Goal: Information Seeking & Learning: Learn about a topic

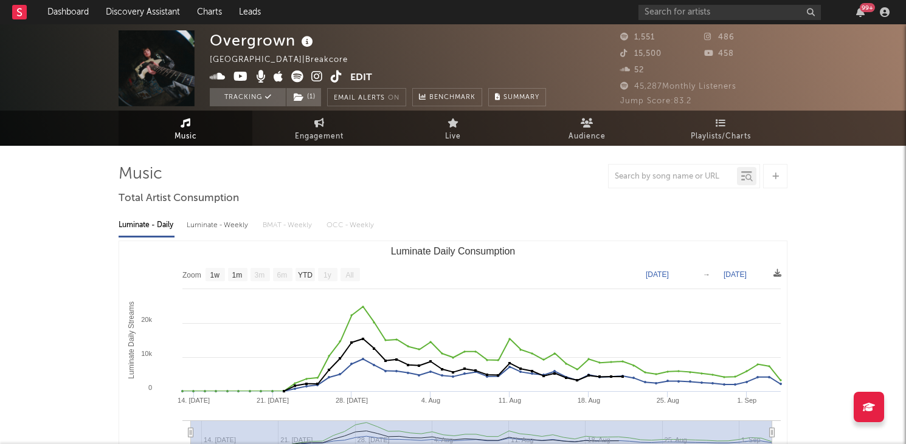
select select "1w"
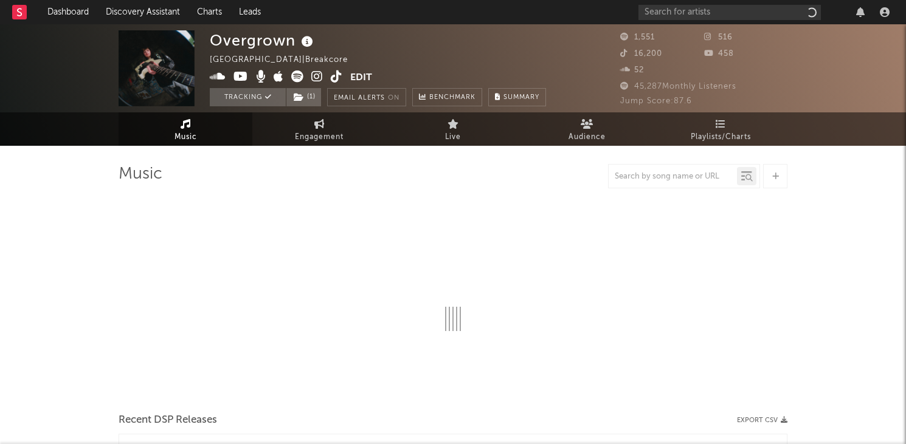
select select "1w"
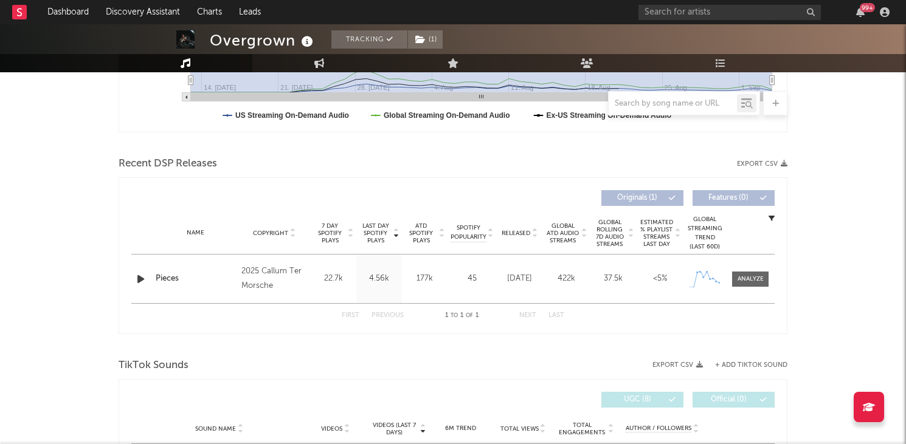
scroll to position [354, 0]
click at [739, 274] on div at bounding box center [750, 278] width 26 height 9
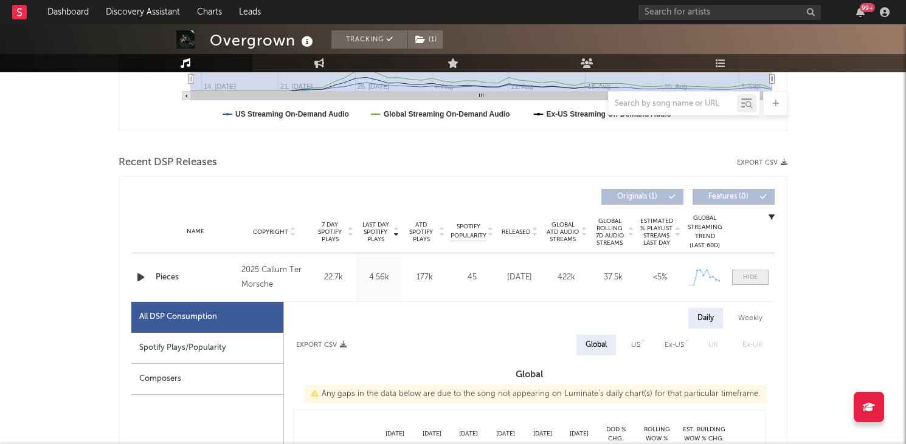
select select "1w"
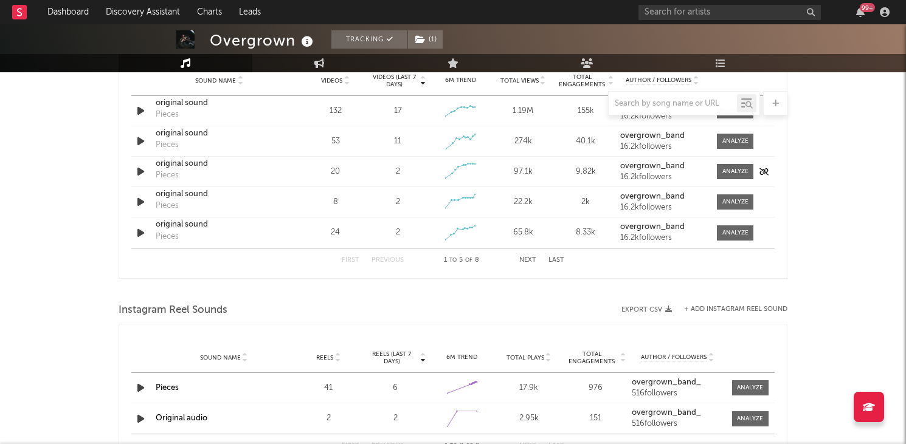
scroll to position [1292, 0]
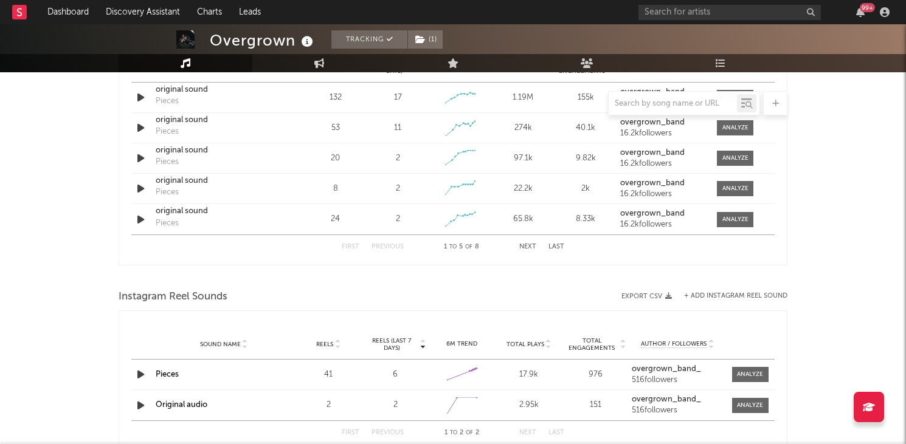
click at [527, 246] on button "Next" at bounding box center [527, 247] width 17 height 7
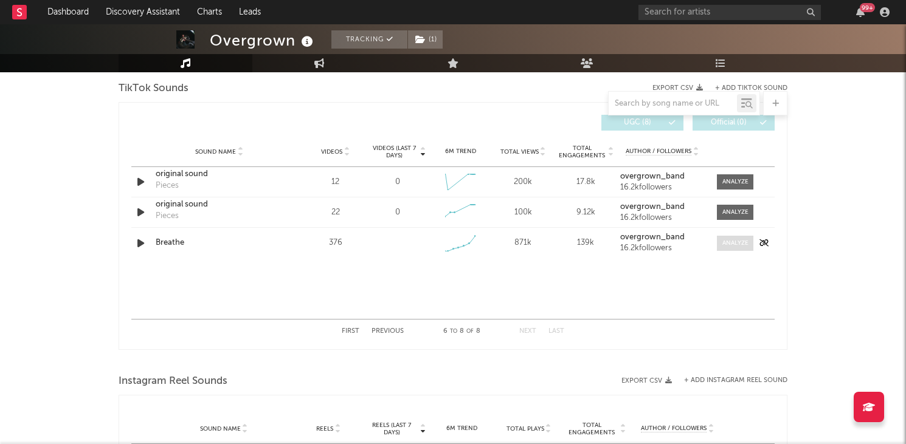
scroll to position [1207, 0]
click at [733, 242] on div at bounding box center [735, 244] width 26 height 9
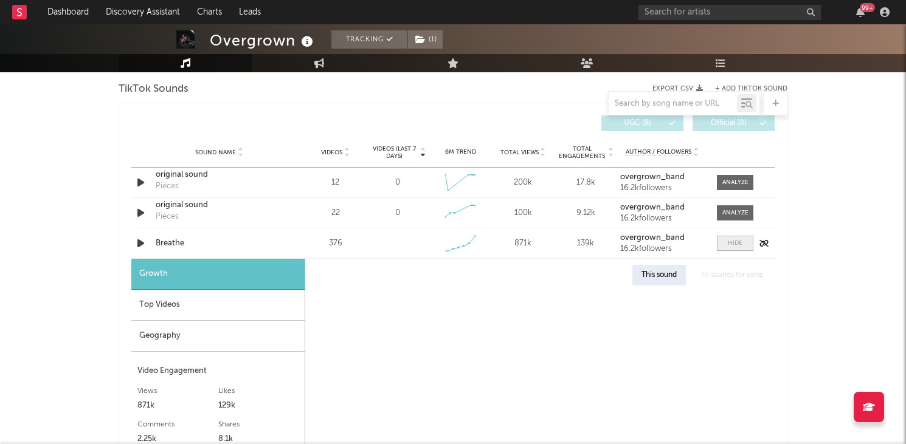
select select "1w"
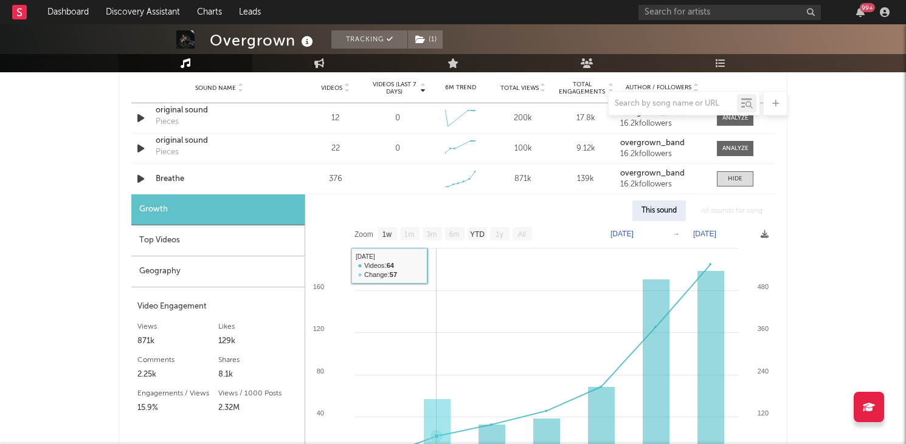
scroll to position [1269, 0]
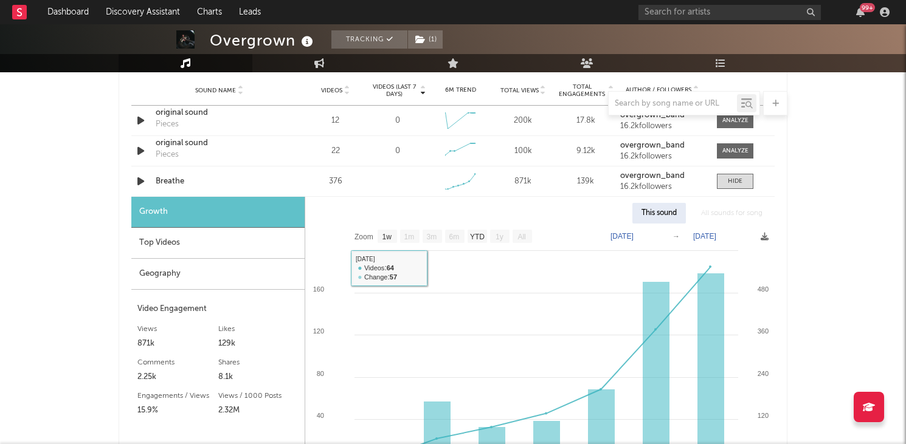
click at [230, 243] on div "Top Videos" at bounding box center [217, 243] width 173 height 31
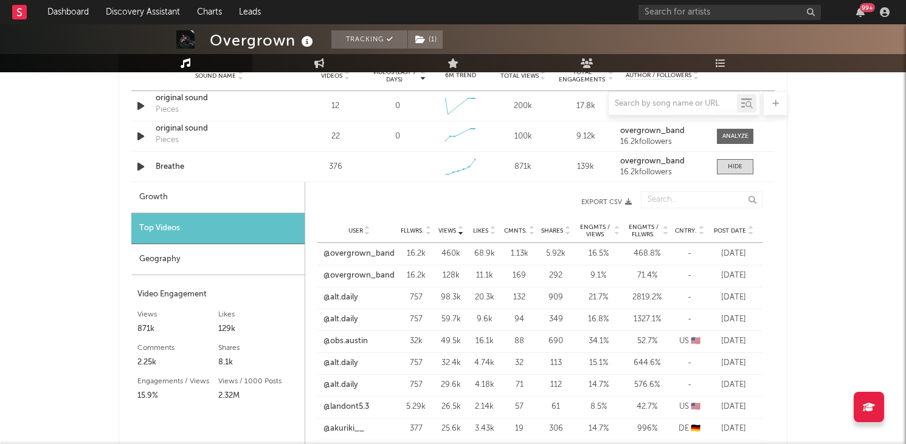
scroll to position [1288, 0]
